Goal: Task Accomplishment & Management: Complete application form

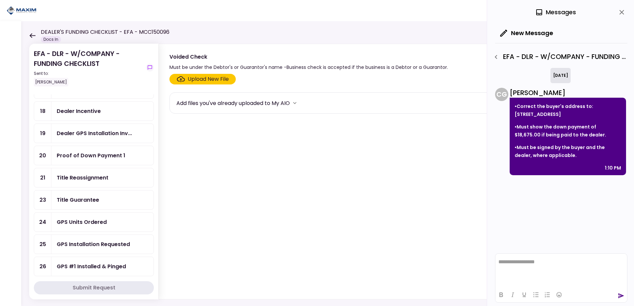
scroll to position [166, 0]
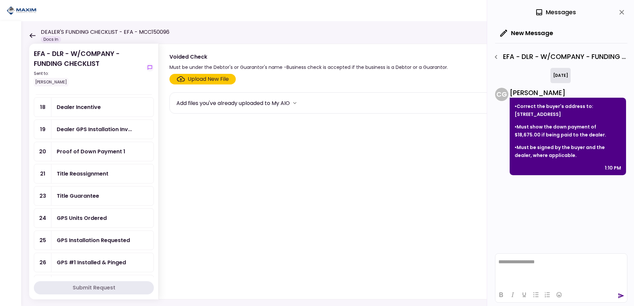
click at [95, 134] on div "Dealer GPS Installation Inv..." at bounding box center [102, 129] width 102 height 19
click at [213, 81] on div "Upload New File" at bounding box center [208, 79] width 41 height 8
click at [0, 0] on input "Upload New File" at bounding box center [0, 0] width 0 height 0
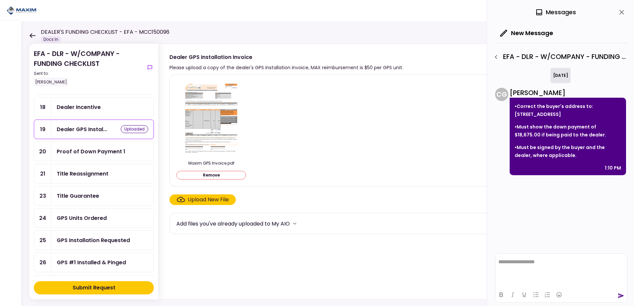
click at [132, 286] on button "Submit Request" at bounding box center [94, 287] width 120 height 13
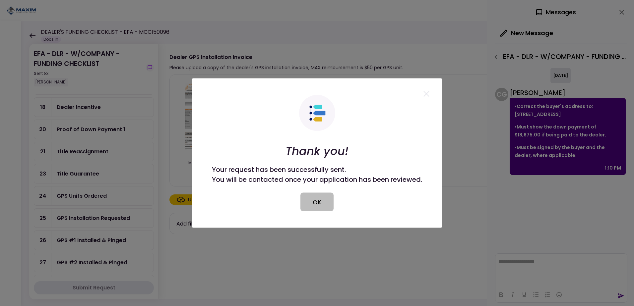
click at [316, 205] on button "OK" at bounding box center [316, 202] width 33 height 19
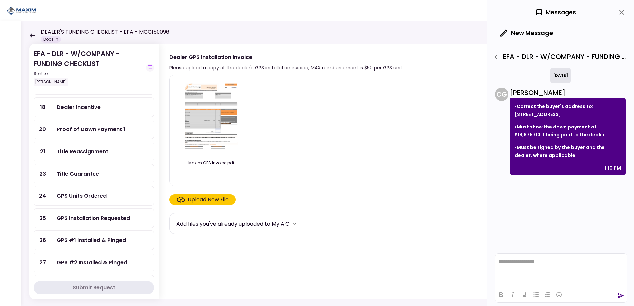
scroll to position [133, 0]
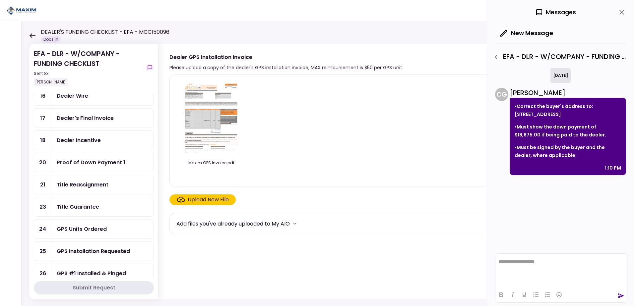
click at [71, 141] on div "Dealer Incentive" at bounding box center [79, 140] width 44 height 8
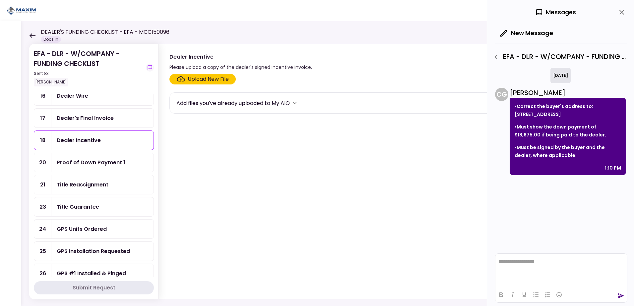
click at [205, 77] on div "Upload New File" at bounding box center [208, 79] width 41 height 8
click at [0, 0] on input "Upload New File" at bounding box center [0, 0] width 0 height 0
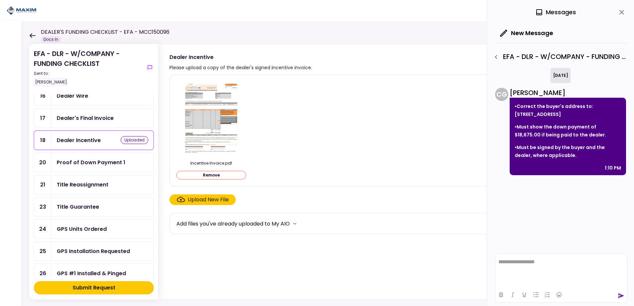
click at [129, 288] on button "Submit Request" at bounding box center [94, 287] width 120 height 13
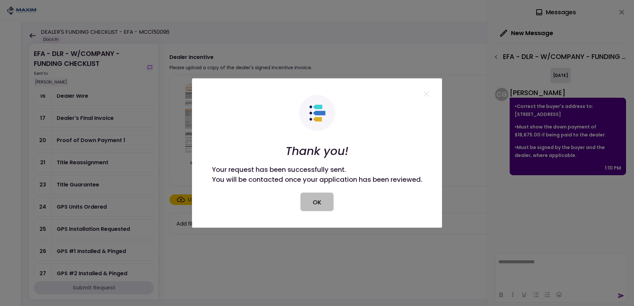
click at [317, 198] on button "OK" at bounding box center [316, 202] width 33 height 19
